Goal: Communication & Community: Answer question/provide support

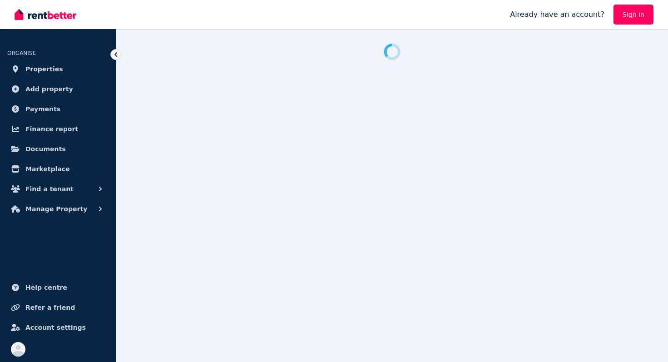
click at [641, 15] on link "Sign In" at bounding box center [634, 15] width 40 height 20
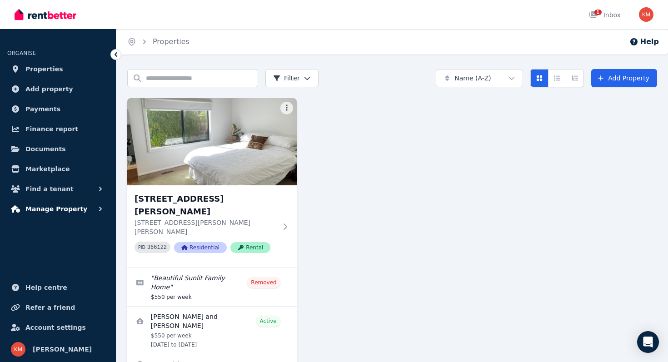
click at [65, 211] on span "Manage Property" at bounding box center [56, 209] width 62 height 11
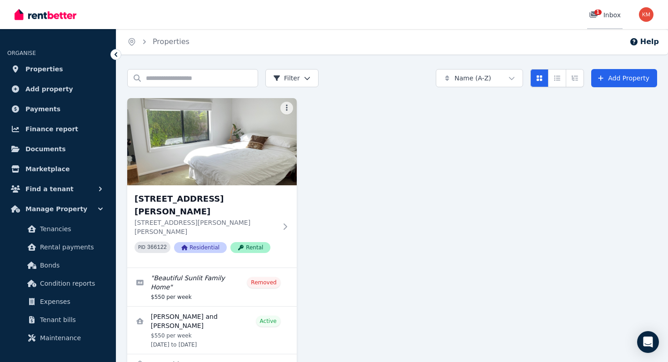
click at [609, 15] on div "1 Inbox" at bounding box center [605, 14] width 32 height 9
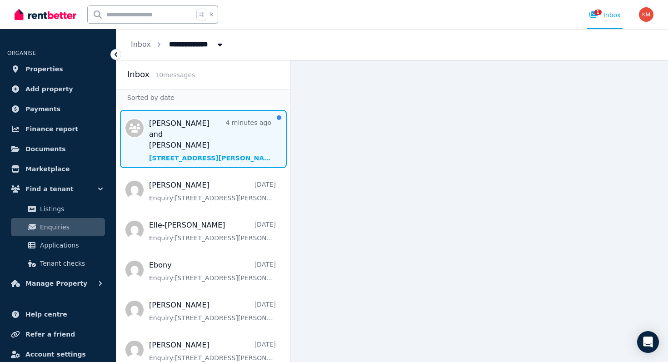
click at [232, 138] on span "Message list" at bounding box center [203, 139] width 174 height 58
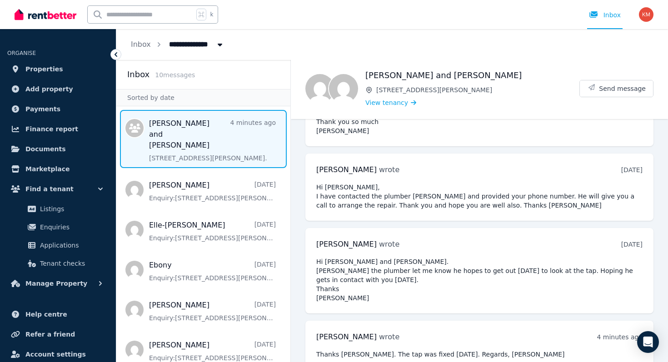
scroll to position [1241, 0]
